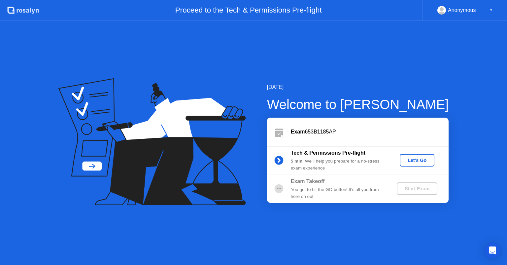
click at [426, 163] on div "Let's Go" at bounding box center [416, 159] width 29 height 5
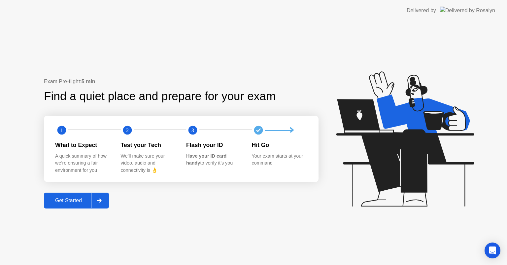
click at [73, 200] on div "Get Started" at bounding box center [68, 200] width 45 height 6
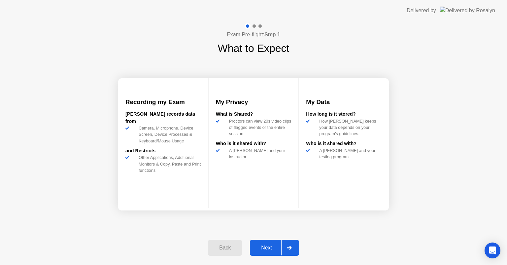
click at [274, 251] on button "Next" at bounding box center [274, 248] width 49 height 16
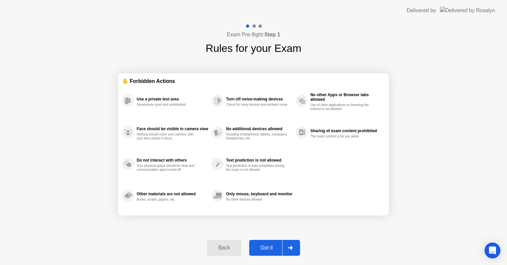
click at [267, 253] on button "Got it" at bounding box center [274, 248] width 51 height 16
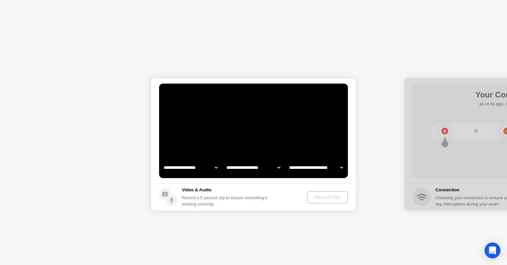
select select "**********"
select select "*******"
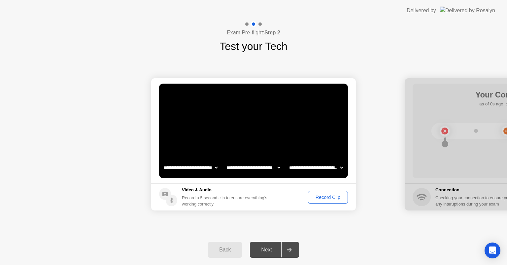
click at [327, 197] on div "Record Clip" at bounding box center [327, 196] width 35 height 5
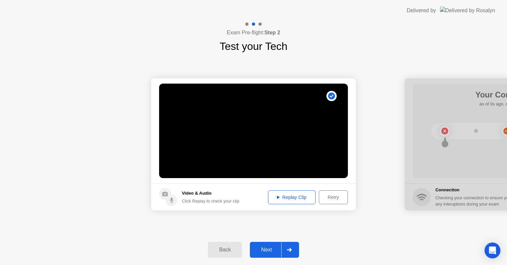
click at [301, 196] on div "Replay Clip" at bounding box center [291, 196] width 43 height 5
click at [266, 249] on div "Next" at bounding box center [266, 249] width 29 height 6
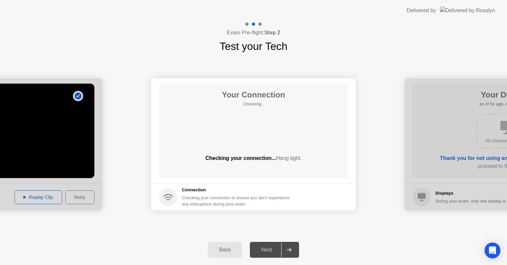
drag, startPoint x: 340, startPoint y: 250, endPoint x: 507, endPoint y: 277, distance: 169.1
click at [507, 264] on html "**********" at bounding box center [253, 132] width 507 height 265
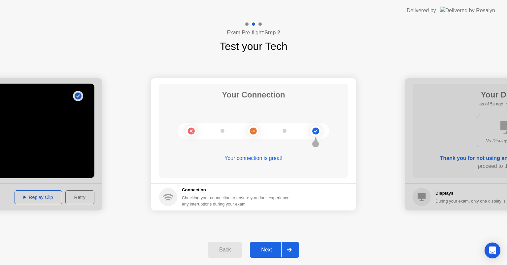
click at [269, 249] on div "Next" at bounding box center [266, 249] width 29 height 6
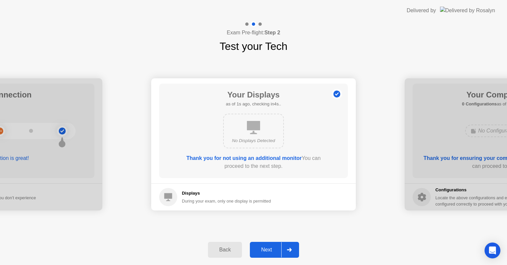
click at [261, 247] on div "Next" at bounding box center [266, 249] width 29 height 6
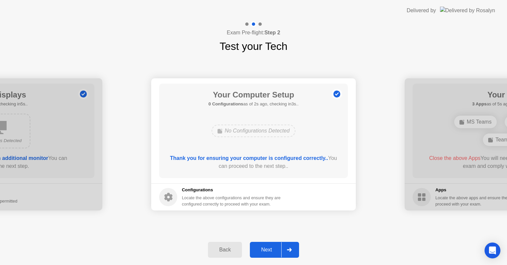
click at [279, 251] on div "Next" at bounding box center [266, 249] width 29 height 6
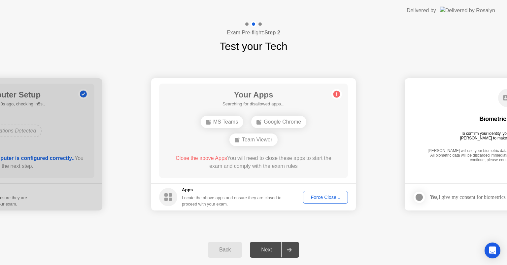
click at [318, 197] on div "Force Close..." at bounding box center [325, 196] width 40 height 5
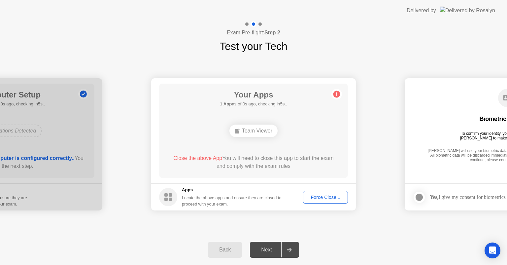
click at [321, 197] on div "Force Close..." at bounding box center [325, 196] width 40 height 5
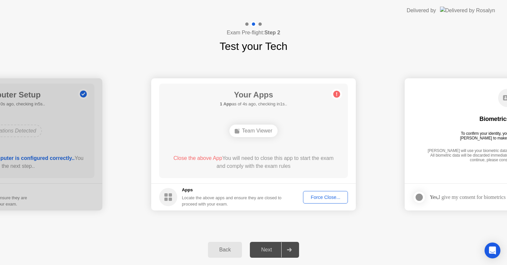
click at [256, 132] on div "Team Viewer" at bounding box center [253, 130] width 48 height 13
click at [257, 132] on div "Team Viewer" at bounding box center [253, 130] width 48 height 13
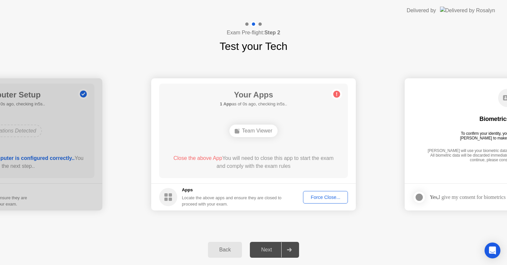
click at [325, 197] on div "Force Close..." at bounding box center [325, 196] width 40 height 5
